Goal: Task Accomplishment & Management: Complete application form

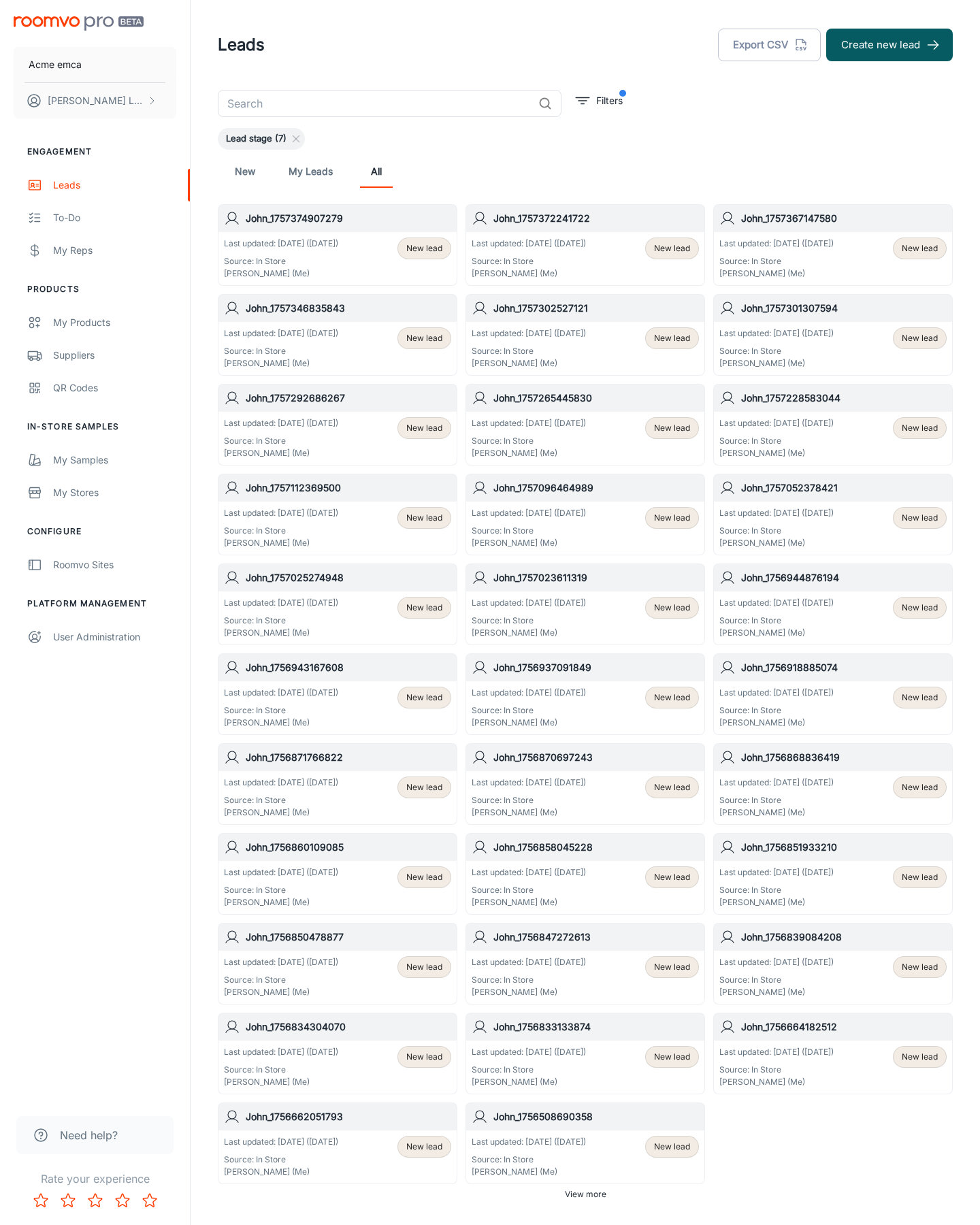
click at [889, 45] on button "Create new lead" at bounding box center [889, 44] width 126 height 33
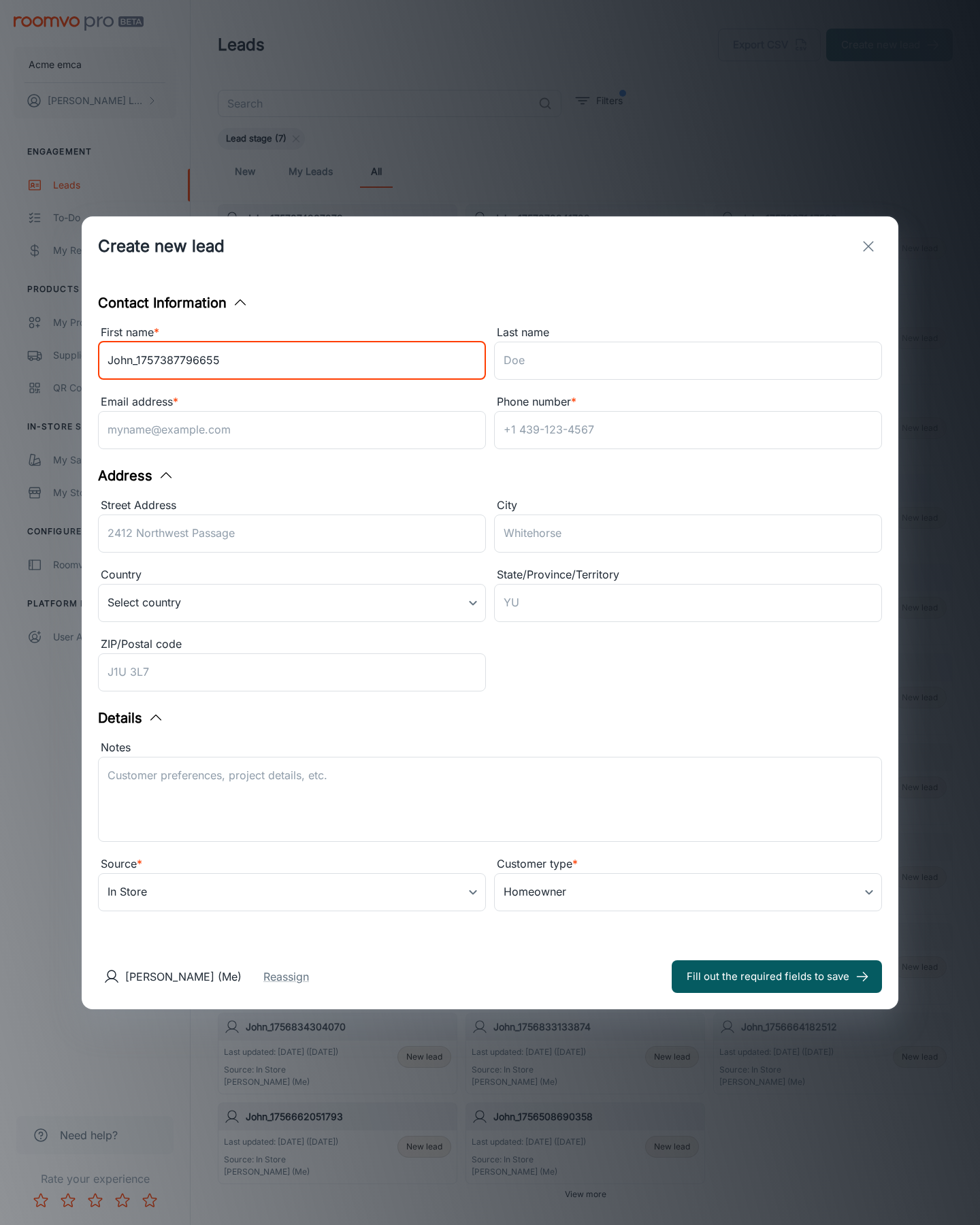
type input "John_1757387796655"
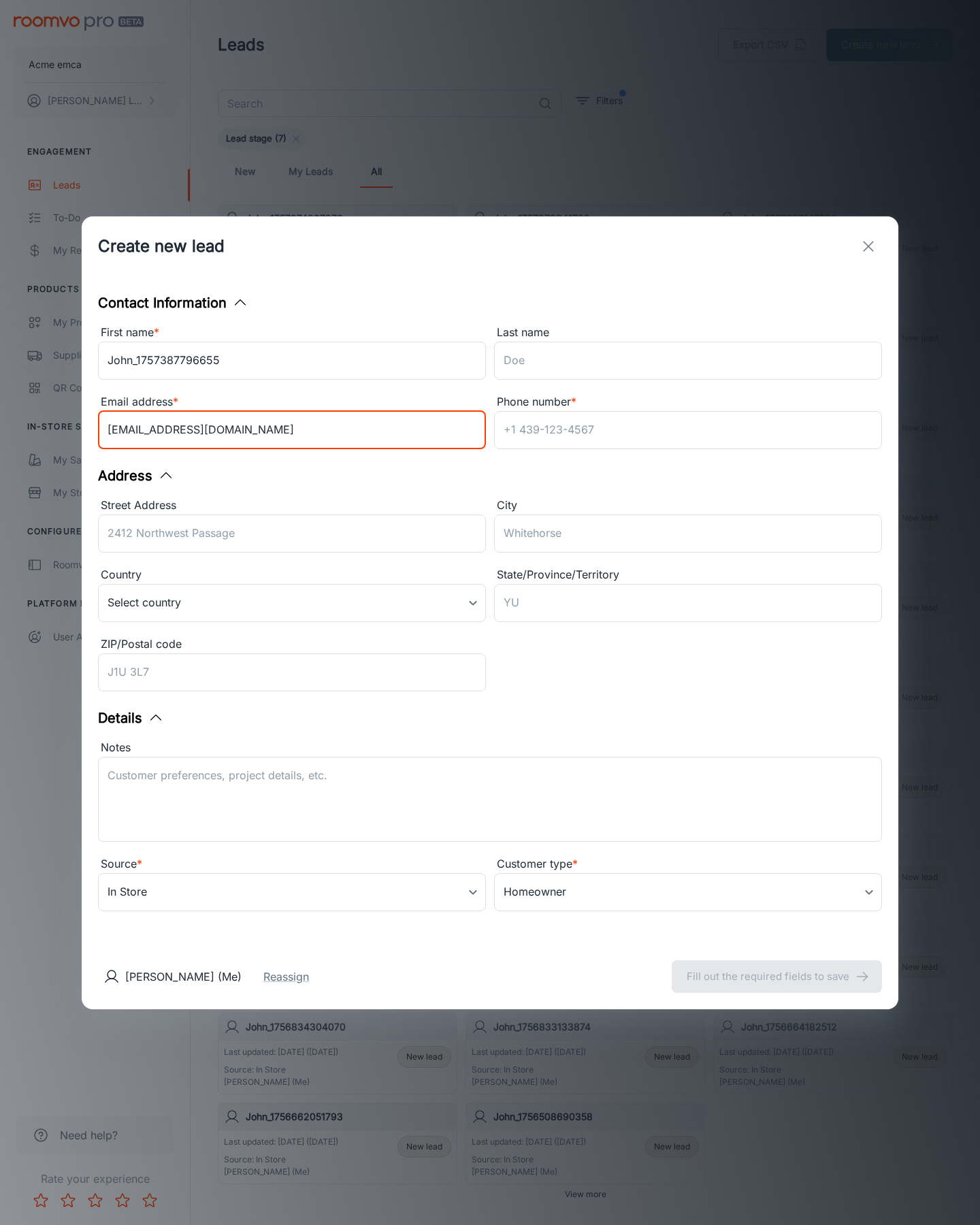
type input "[EMAIL_ADDRESS][DOMAIN_NAME]"
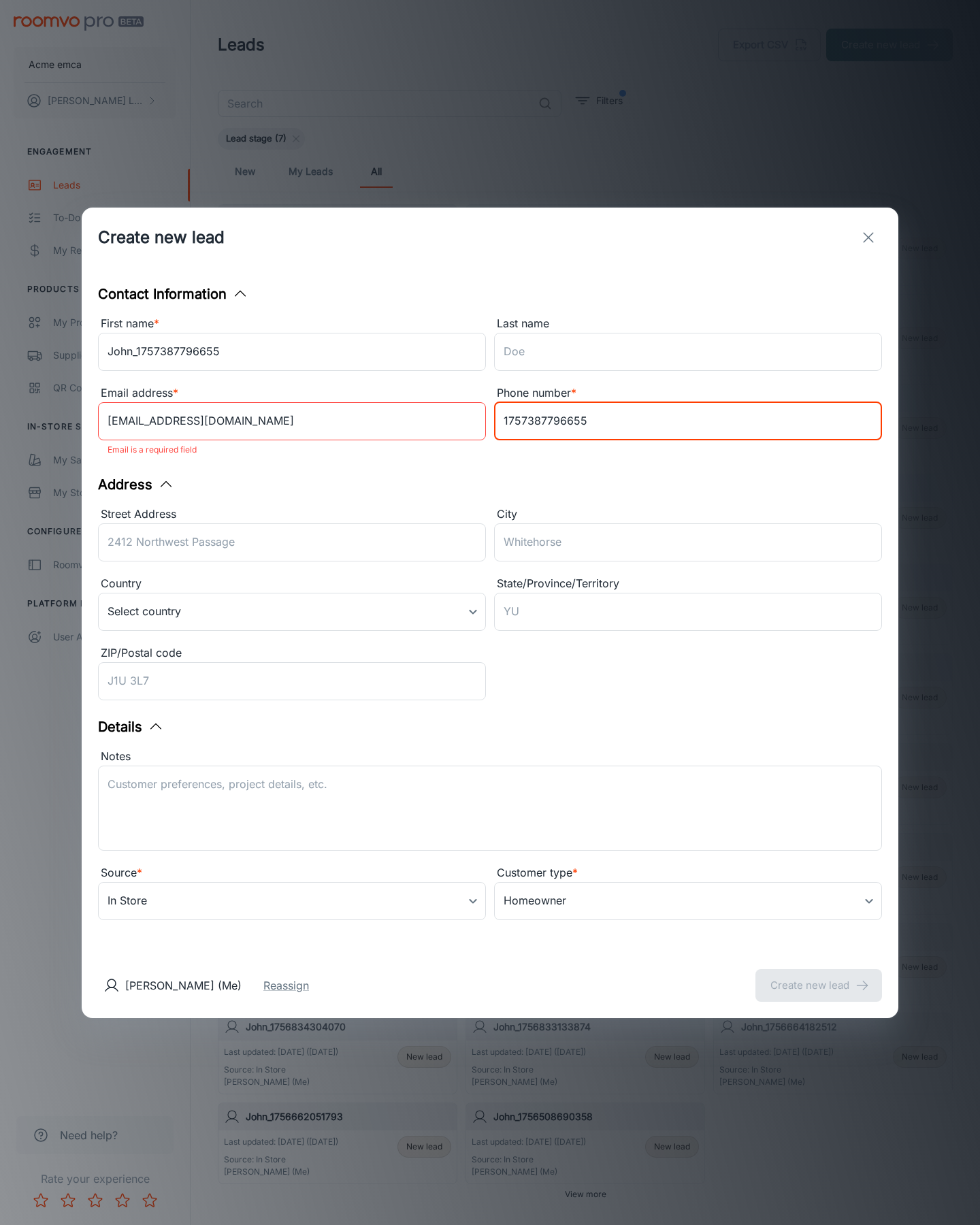
type input "1757387796655"
click at [818, 975] on button "Create new lead" at bounding box center [818, 985] width 126 height 33
